Goal: Information Seeking & Learning: Learn about a topic

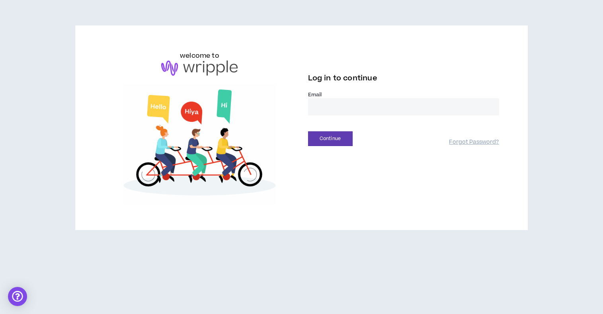
click at [326, 105] on input "email" at bounding box center [403, 106] width 191 height 17
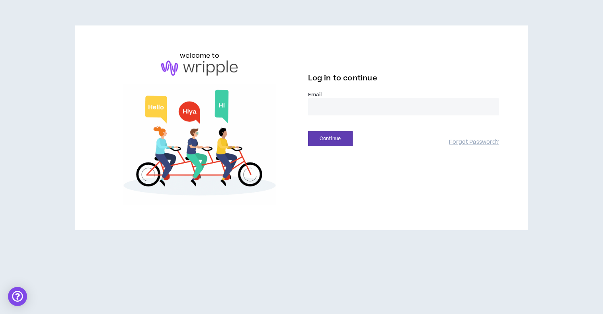
type input "**********"
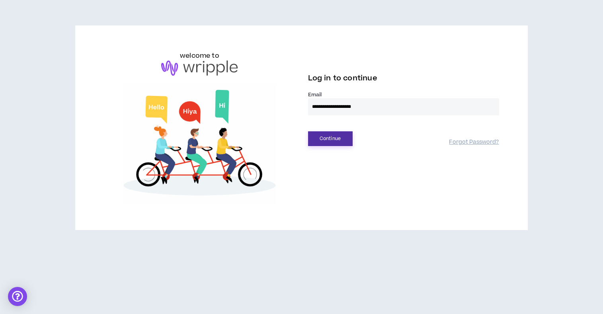
click at [337, 137] on button "Continue" at bounding box center [330, 138] width 45 height 15
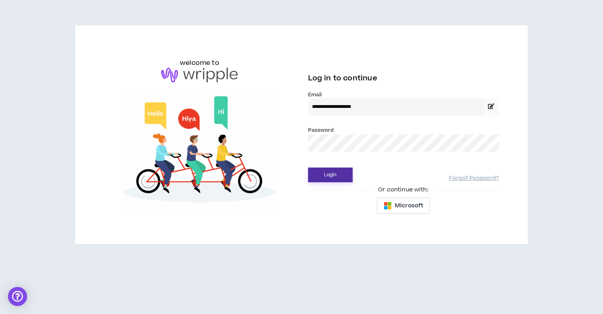
click at [334, 176] on button "Login" at bounding box center [330, 175] width 45 height 15
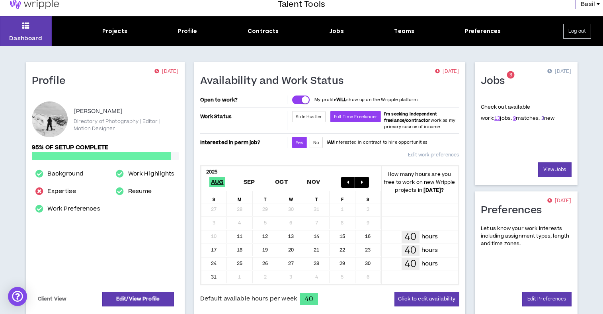
scroll to position [8, 0]
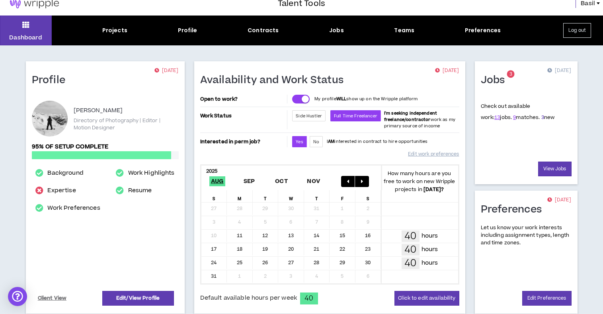
click at [541, 117] on link "3" at bounding box center [542, 117] width 3 height 7
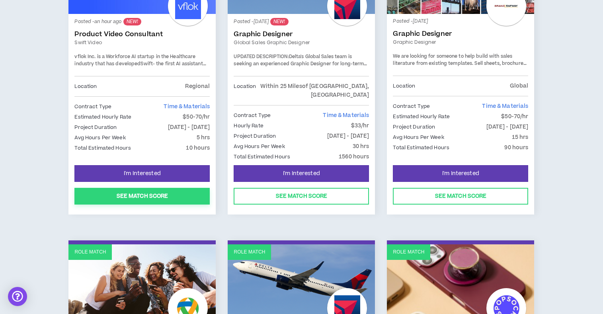
scroll to position [209, 0]
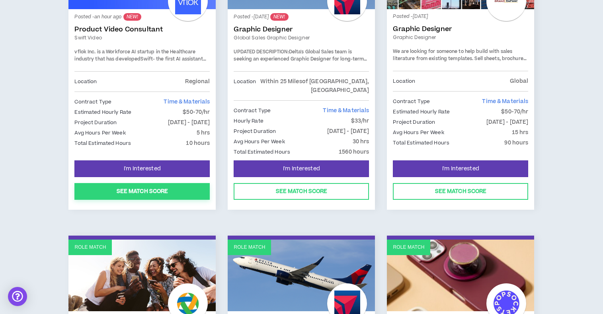
click at [175, 183] on button "See Match Score" at bounding box center [141, 191] width 135 height 17
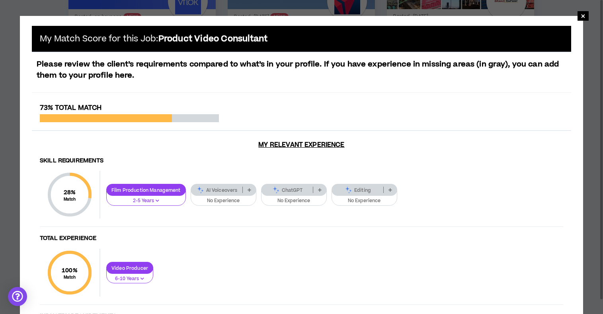
click at [251, 190] on p at bounding box center [249, 190] width 13 height 6
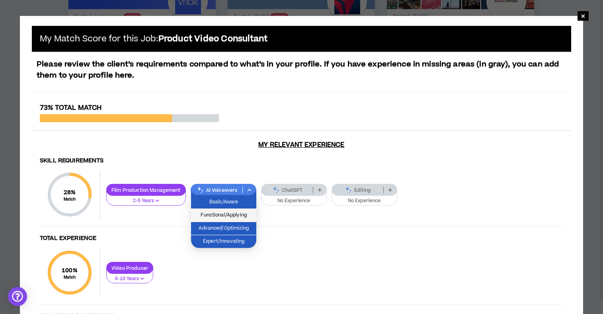
click at [246, 211] on span "Functional/Applying" at bounding box center [224, 215] width 56 height 9
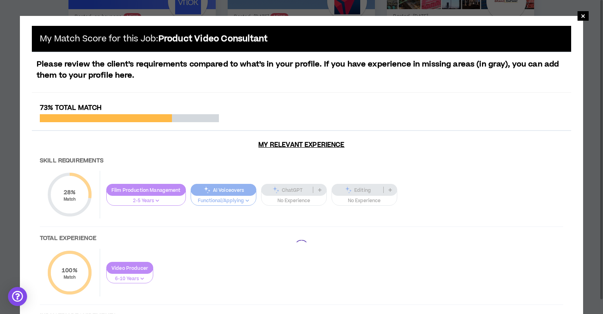
click at [321, 189] on div at bounding box center [301, 247] width 539 height 287
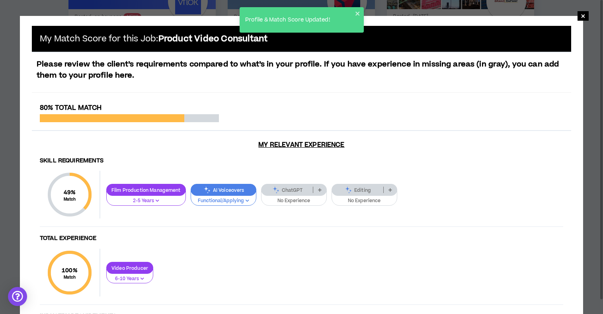
click at [320, 190] on icon at bounding box center [320, 190] width 4 height 4
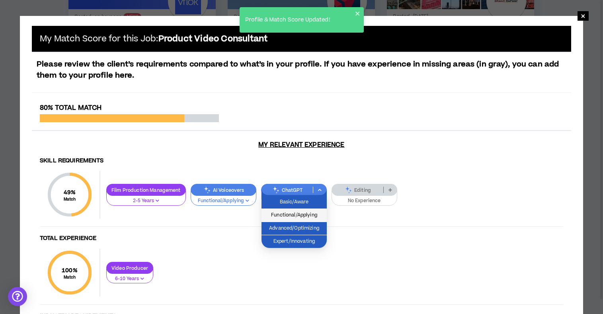
click at [317, 217] on span "Functional/Applying" at bounding box center [294, 215] width 56 height 9
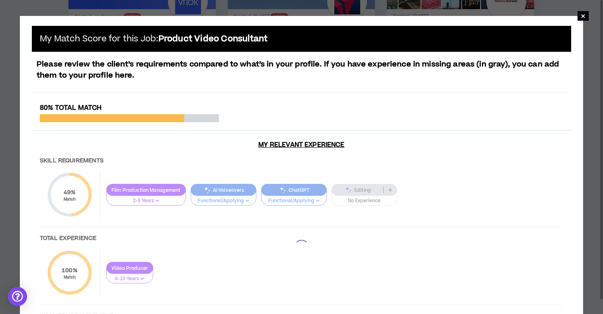
click at [392, 189] on div at bounding box center [301, 247] width 539 height 287
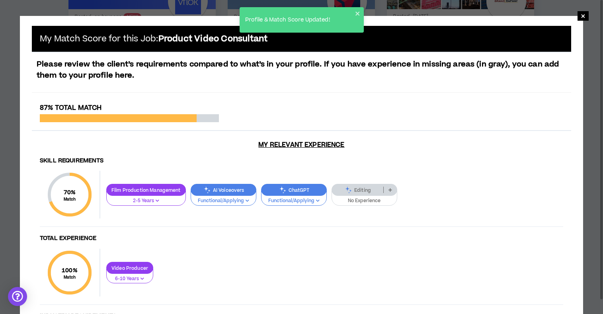
click at [392, 189] on icon at bounding box center [391, 190] width 4 height 4
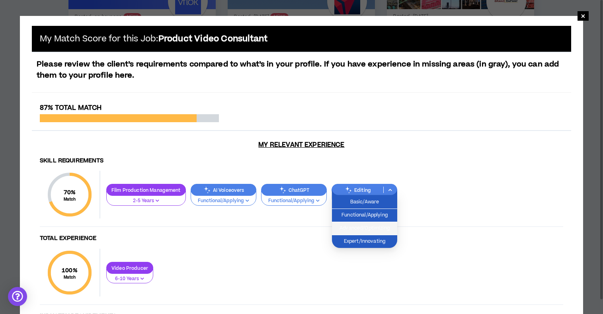
click at [381, 225] on span "Advanced/Optimizing" at bounding box center [365, 228] width 56 height 9
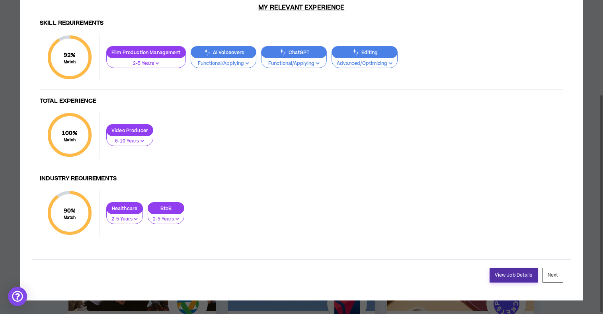
click at [503, 276] on link "View Job Details" at bounding box center [514, 275] width 48 height 15
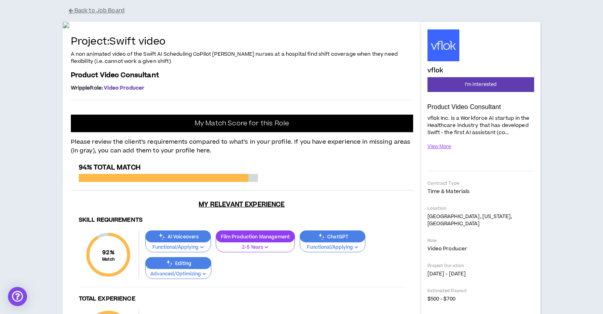
scroll to position [61, 0]
